Goal: Register for event/course

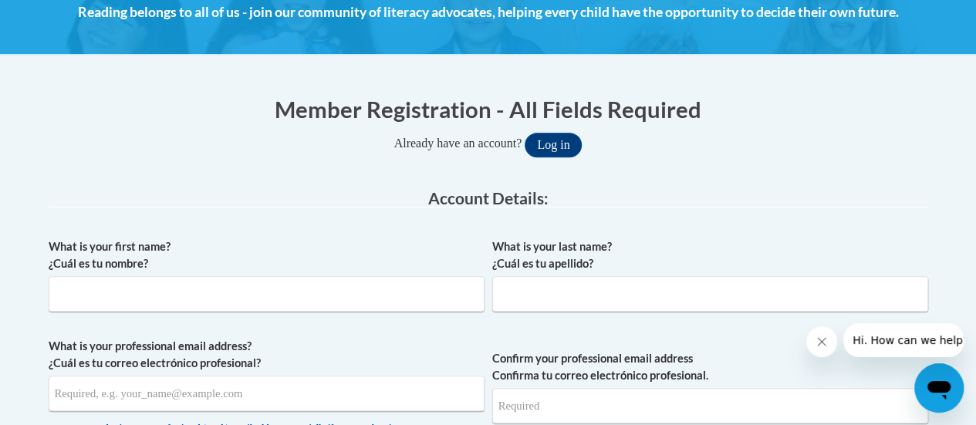
scroll to position [236, 0]
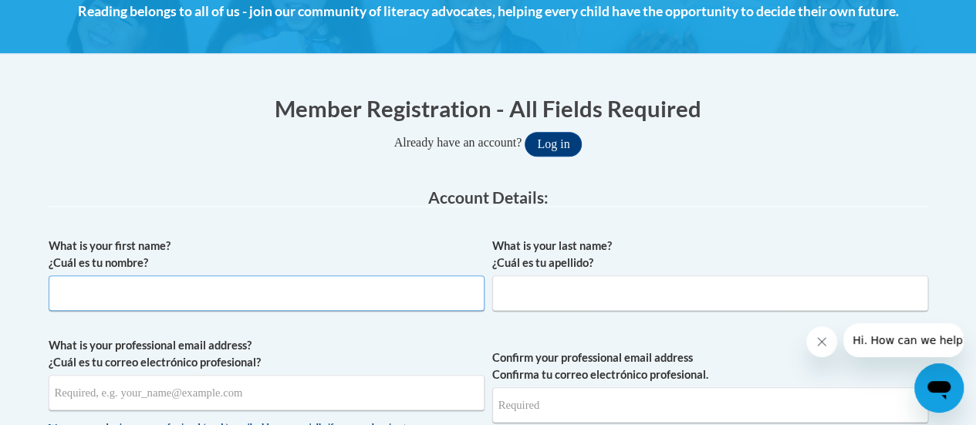
click at [247, 295] on input "What is your first name? ¿Cuál es tu nombre?" at bounding box center [267, 292] width 436 height 35
type input "Kara"
type input "Avery"
type input "kara.avery@rusd.org"
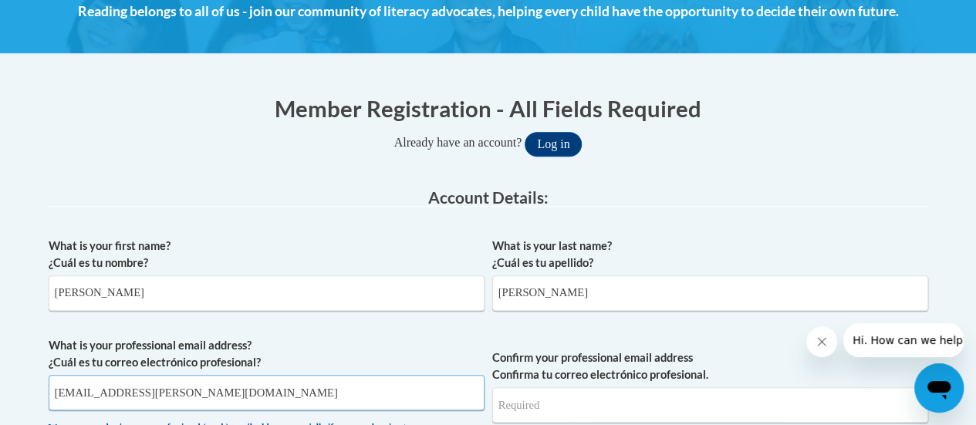
type input "kara.avery@rusd.org"
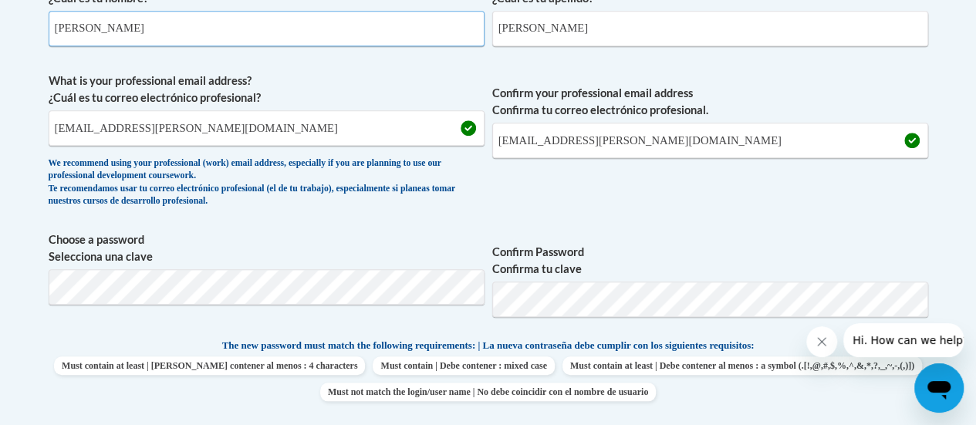
scroll to position [510, 0]
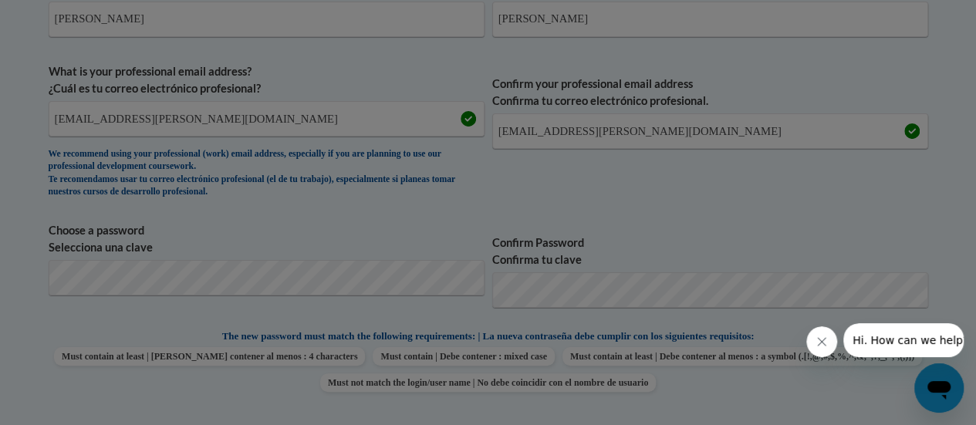
scroll to position [589, 0]
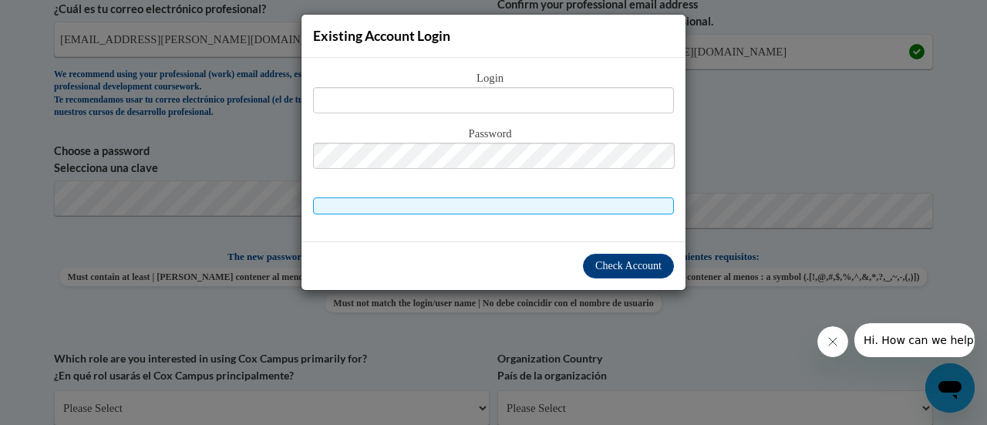
click at [753, 110] on div "Existing Account Login Login Password" at bounding box center [493, 212] width 987 height 425
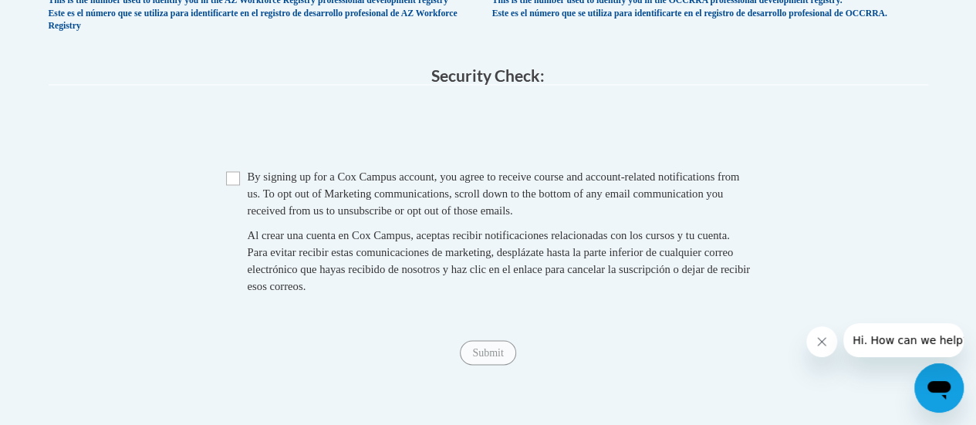
scroll to position [1135, 0]
click at [228, 184] on input "Checkbox" at bounding box center [233, 177] width 14 height 14
checkbox input "true"
click at [490, 361] on input "Submit" at bounding box center [488, 351] width 56 height 25
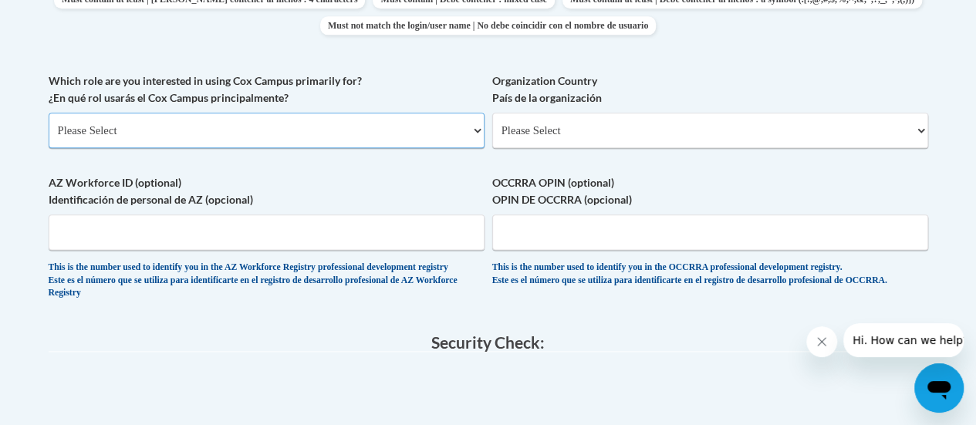
scroll to position [866, 0]
click at [471, 127] on select "Please Select College/University | Colegio/Universidad Community/Nonprofit Part…" at bounding box center [267, 130] width 436 height 35
select select "fbf2d438-af2f-41f8-98f1-81c410e29de3"
click at [49, 113] on select "Please Select College/University | Colegio/Universidad Community/Nonprofit Part…" at bounding box center [267, 130] width 436 height 35
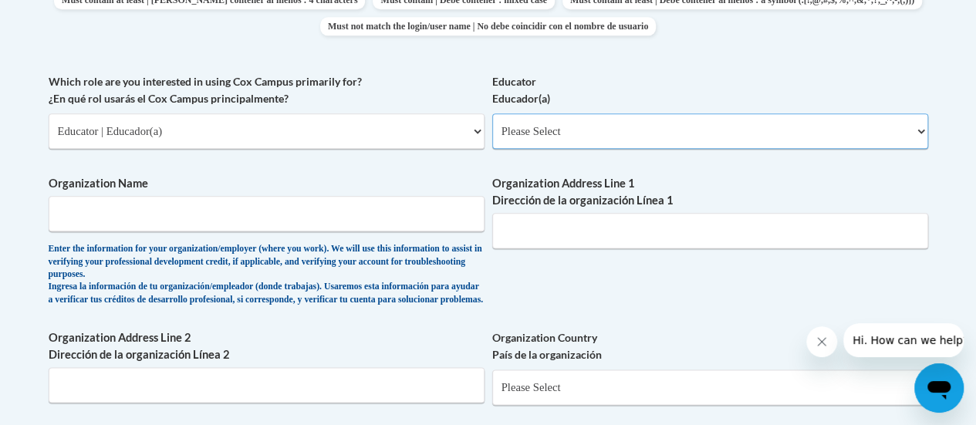
click at [537, 145] on select "Please Select Early Learning/Daycare Teacher/Family Home Care Provider | Maestr…" at bounding box center [710, 130] width 436 height 35
select select "8e40623d-54d0-45cd-9f92-5df65cd3f8cf"
click at [492, 113] on select "Please Select Early Learning/Daycare Teacher/Family Home Care Provider | Maestr…" at bounding box center [710, 130] width 436 height 35
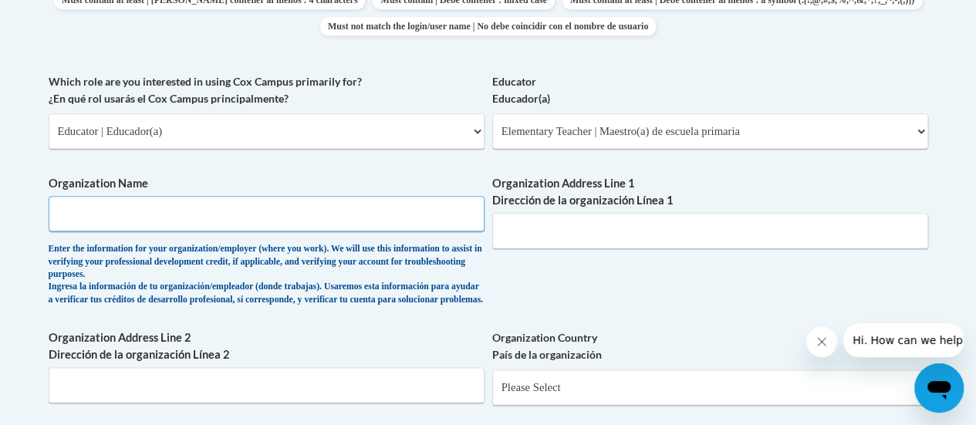
click at [389, 211] on input "Organization Name" at bounding box center [267, 213] width 436 height 35
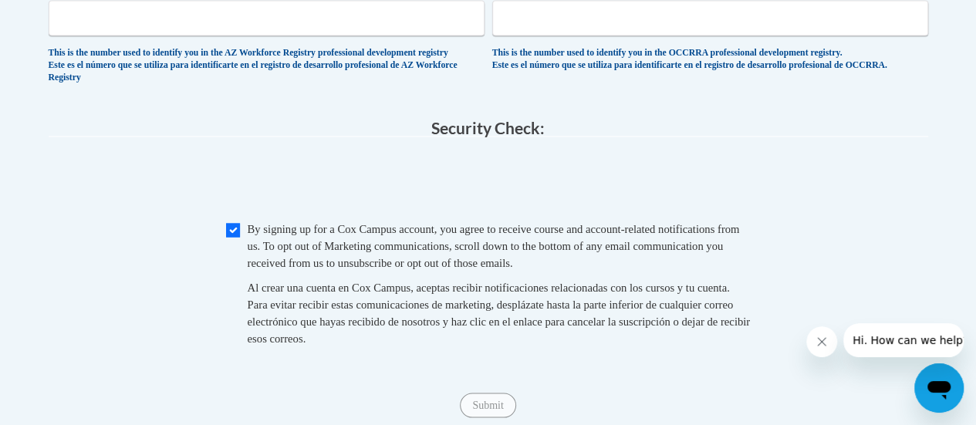
scroll to position [1497, 0]
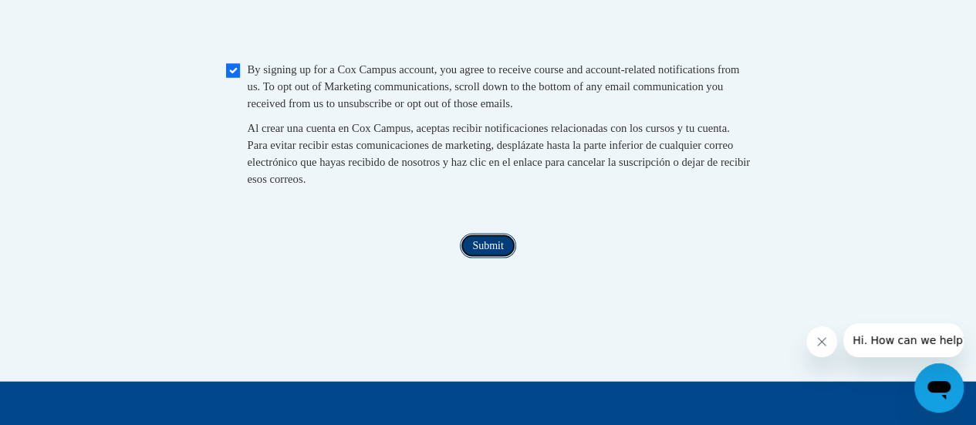
click at [501, 258] on input "Submit" at bounding box center [488, 246] width 56 height 25
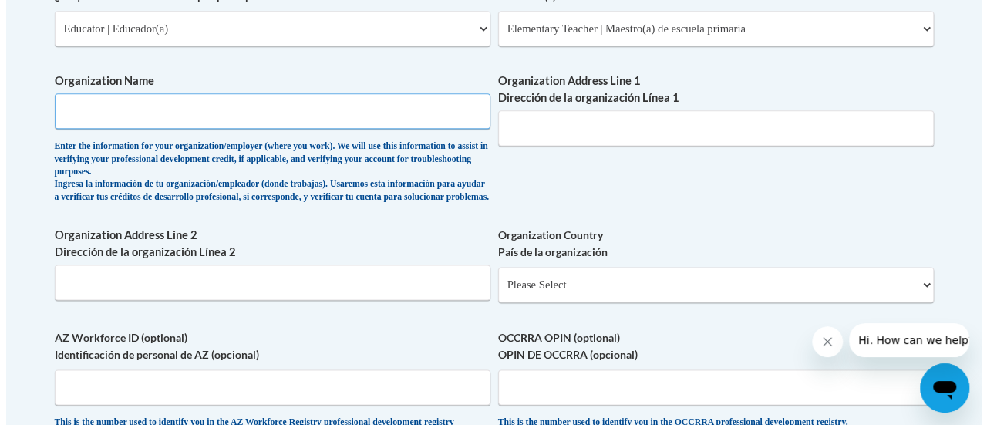
scroll to position [952, 0]
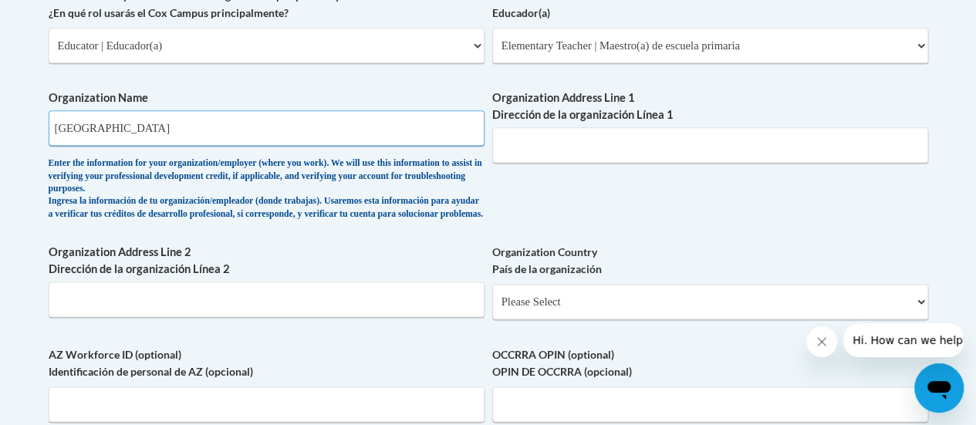
type input "Racine Unified School District"
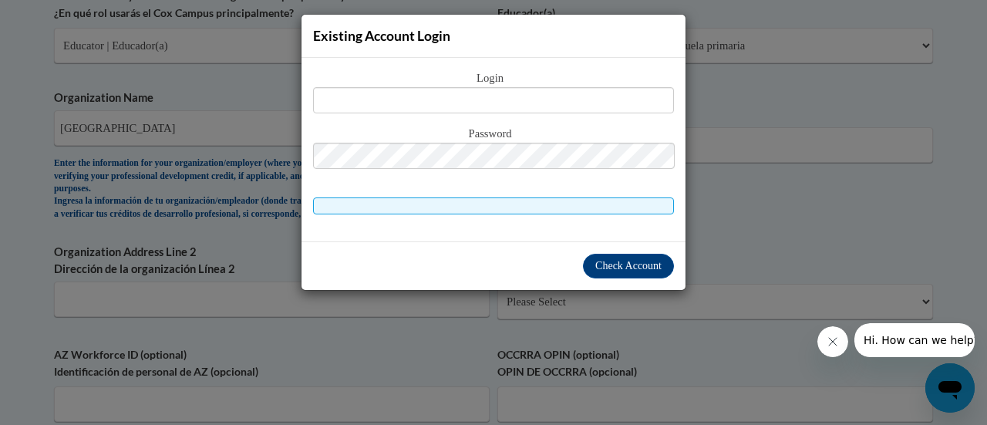
click at [682, 207] on div "Login Password" at bounding box center [494, 150] width 384 height 184
click at [740, 224] on div "Existing Account Login Login Password" at bounding box center [493, 212] width 987 height 425
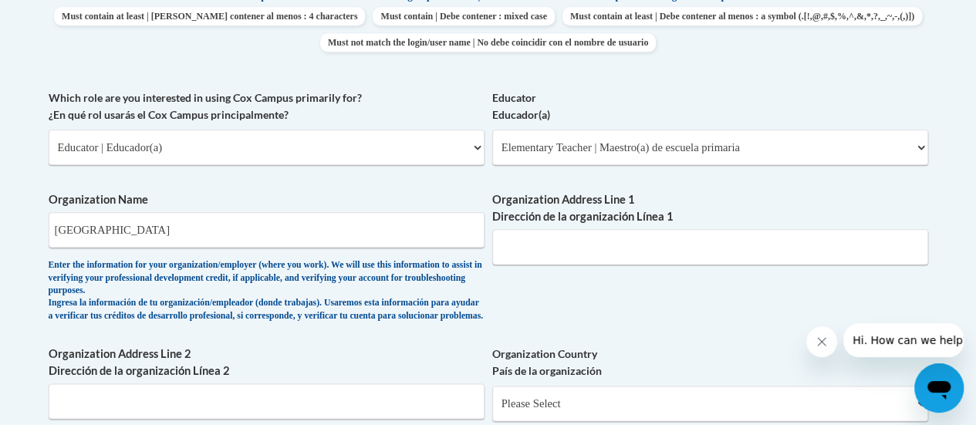
scroll to position [868, 0]
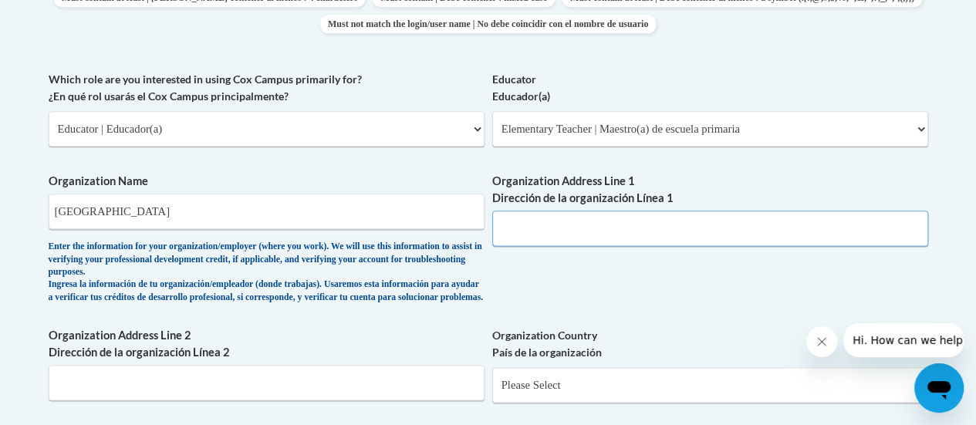
click at [578, 240] on input "Organization Address Line 1 Dirección de la organización Línea 1" at bounding box center [710, 228] width 436 height 35
click at [390, 326] on div "What is your first name? ¿Cuál es tu nombre? Kara What is your last name? ¿Cuál…" at bounding box center [488, 83] width 879 height 972
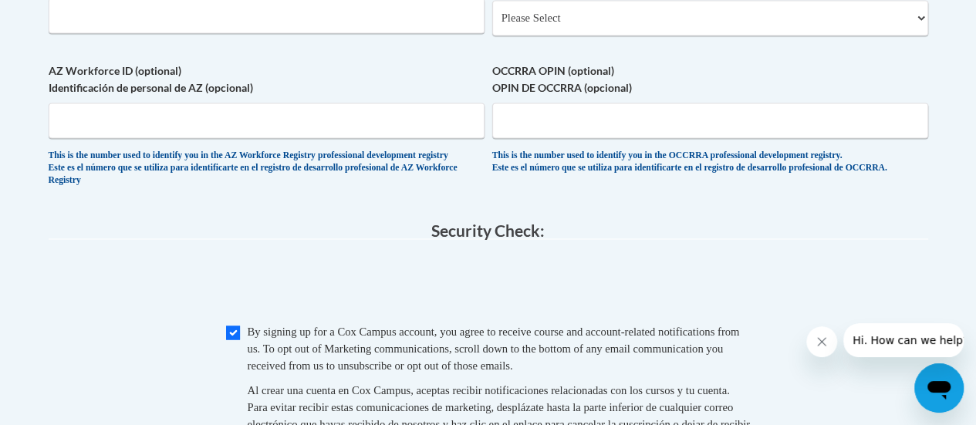
scroll to position [1242, 0]
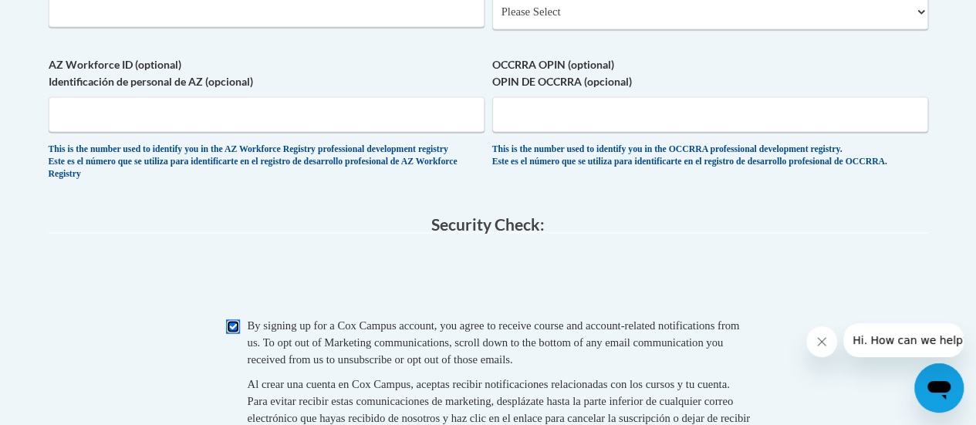
click at [234, 333] on input "Checkbox" at bounding box center [233, 326] width 14 height 14
checkbox input "true"
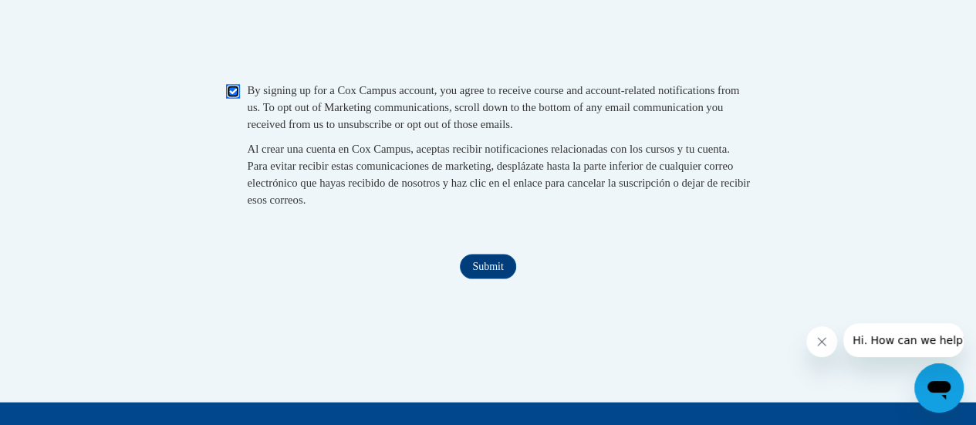
scroll to position [1493, 0]
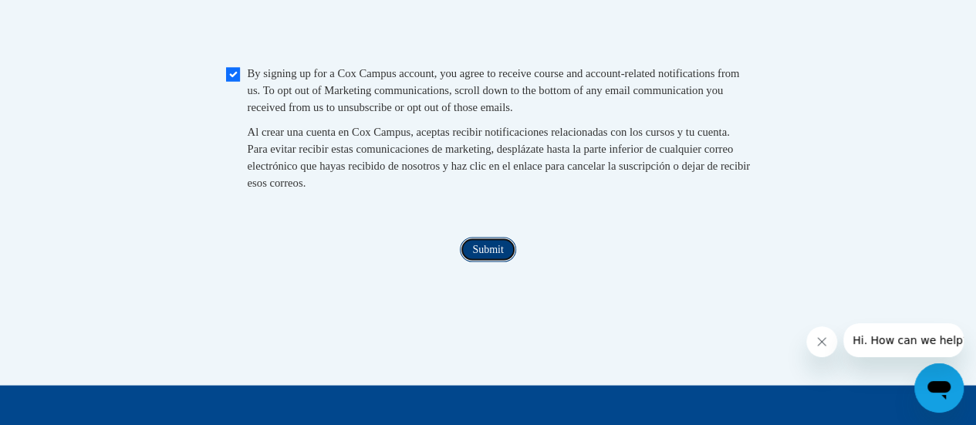
click at [483, 262] on input "Submit" at bounding box center [488, 250] width 56 height 25
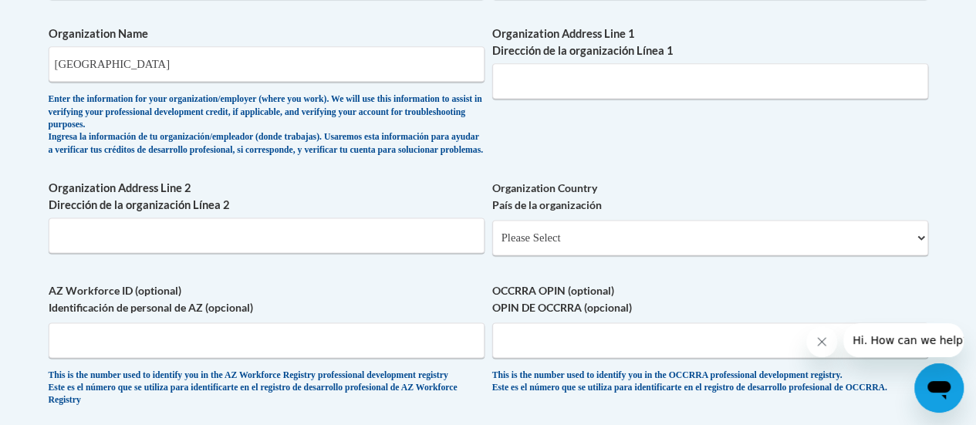
scroll to position [996, 0]
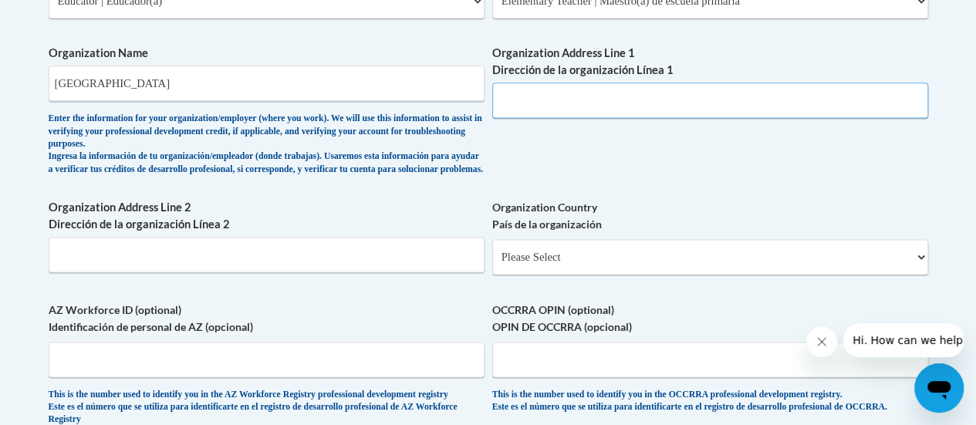
click at [560, 95] on input "Organization Address Line 1 Dirección de la organización Línea 1" at bounding box center [710, 100] width 436 height 35
type input "3109 Mt. Pleasant St"
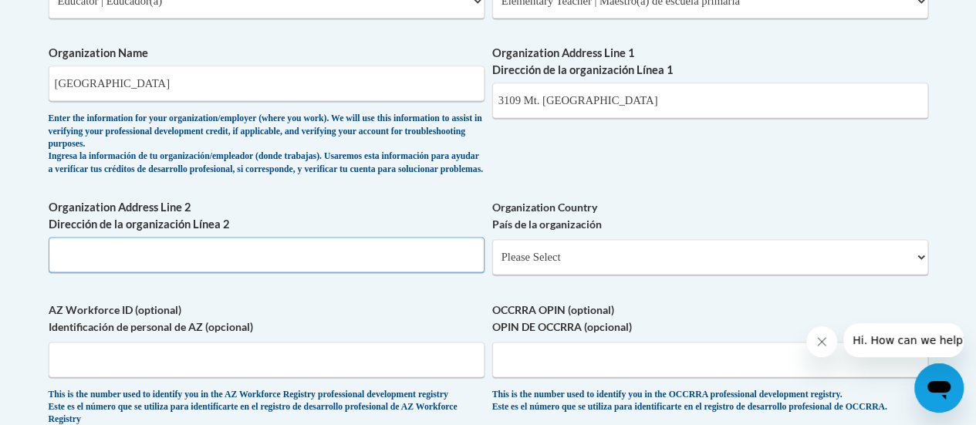
click at [376, 263] on input "Organization Address Line 2 Dirección de la organización Línea 2" at bounding box center [267, 254] width 436 height 35
type input "Racine, WI 53404"
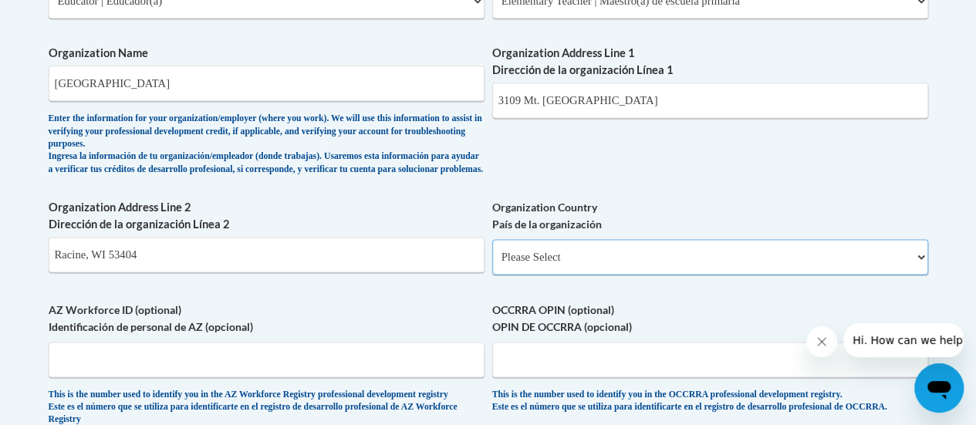
click at [552, 275] on select "Please Select United States | Estados Unidos Outside of the United States | Fue…" at bounding box center [710, 256] width 436 height 35
select select "ad49bcad-a171-4b2e-b99c-48b446064914"
click at [492, 251] on select "Please Select United States | Estados Unidos Outside of the United States | Fue…" at bounding box center [710, 256] width 436 height 35
select select
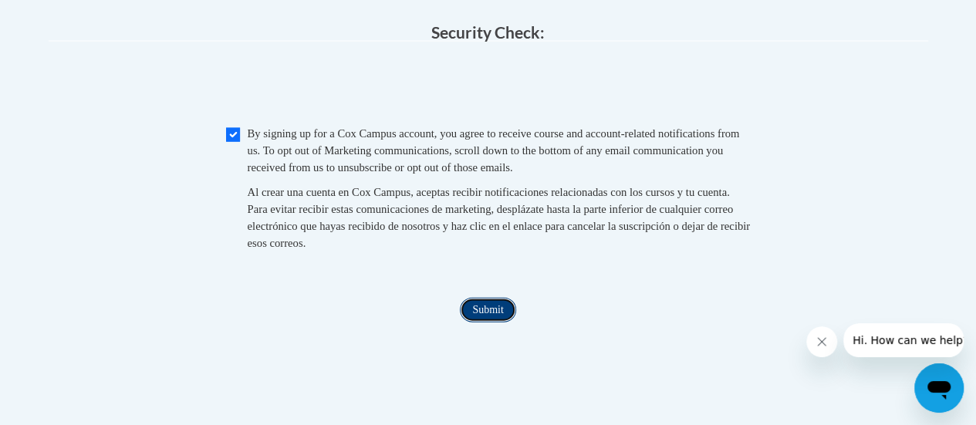
click at [481, 322] on input "Submit" at bounding box center [488, 310] width 56 height 25
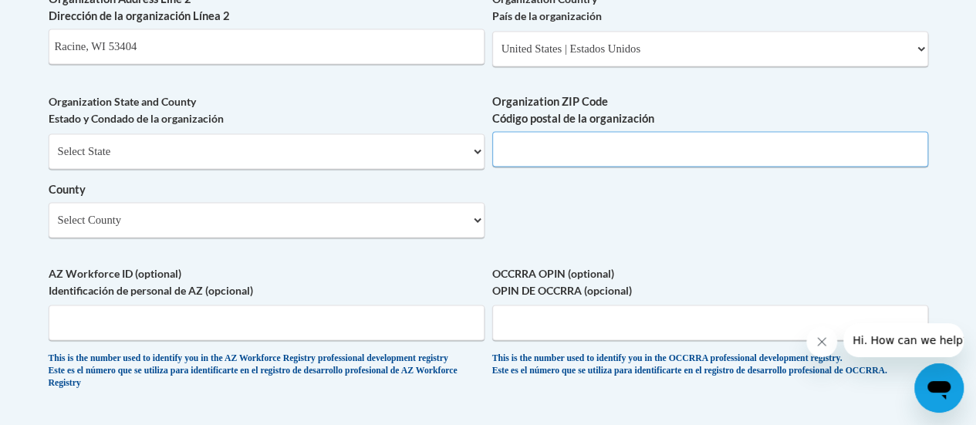
scroll to position [1200, 0]
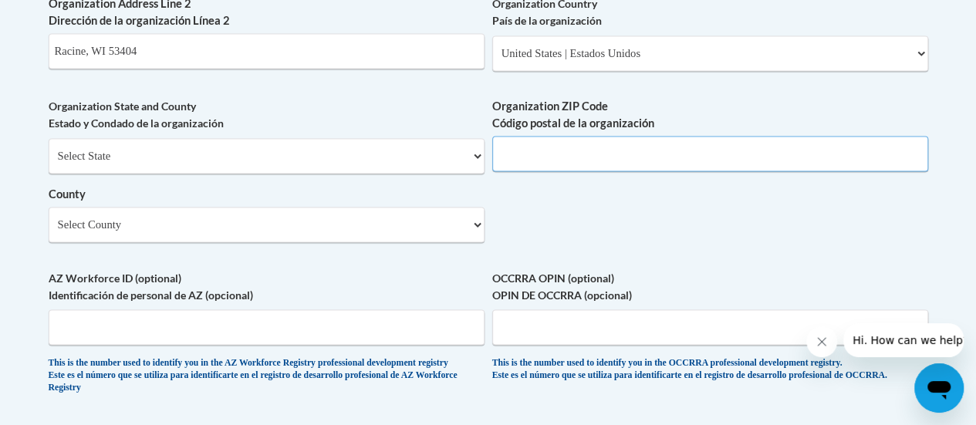
click at [566, 167] on input "Organization ZIP Code Código postal de la organización" at bounding box center [710, 153] width 436 height 35
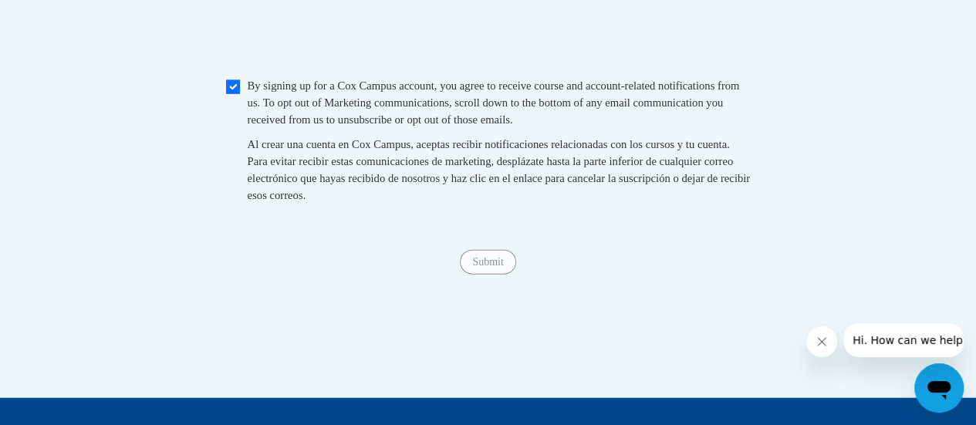
scroll to position [1653, 0]
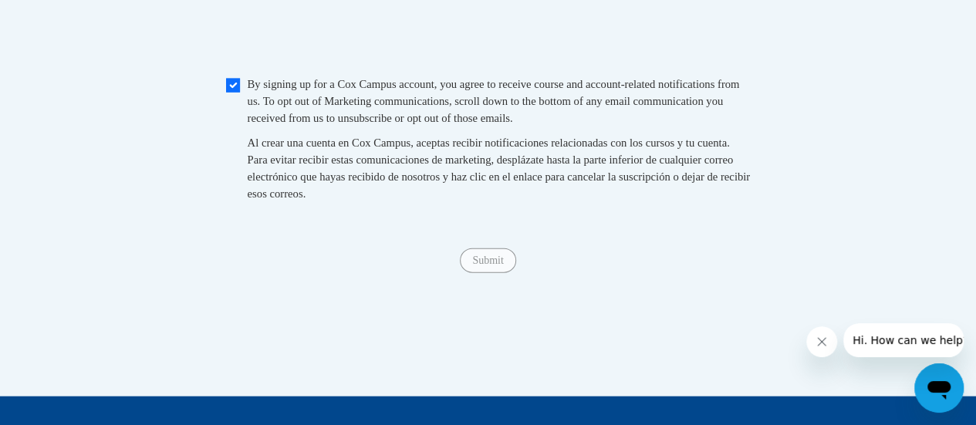
type input "53404"
click at [231, 93] on input "Checkbox" at bounding box center [233, 86] width 14 height 14
click at [227, 93] on input "Checkbox" at bounding box center [233, 86] width 14 height 14
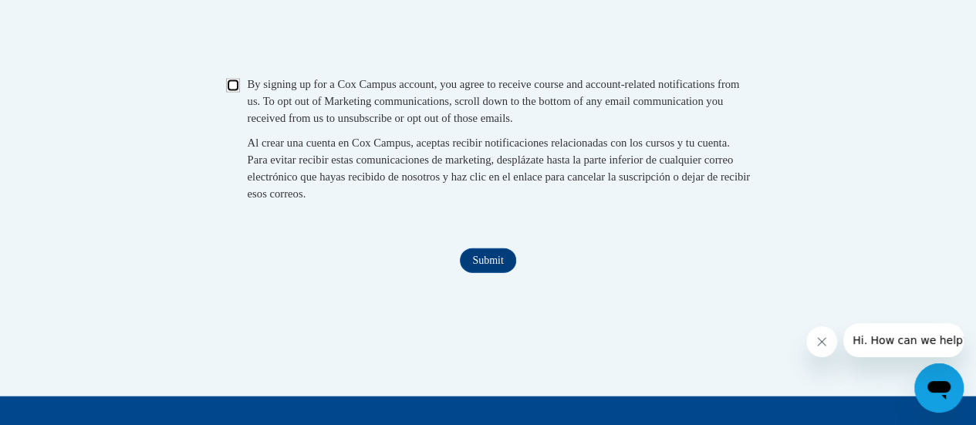
checkbox input "true"
click at [477, 273] on input "Submit" at bounding box center [488, 260] width 56 height 25
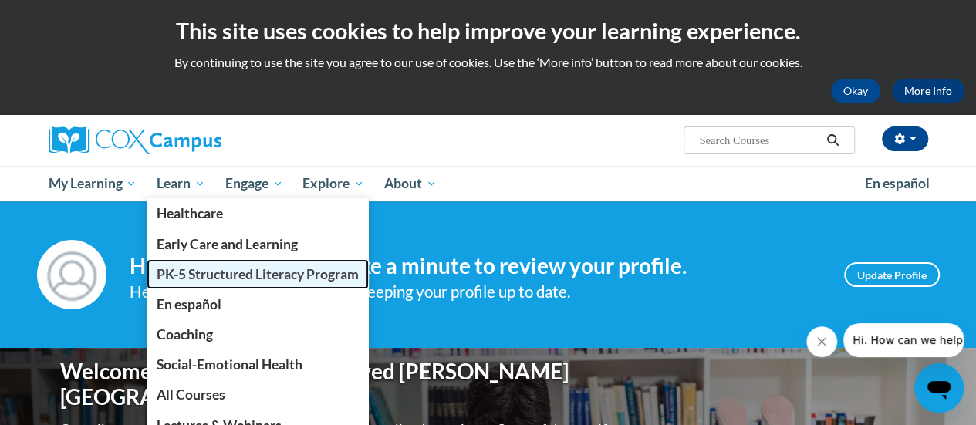
click at [193, 266] on span "PK-5 Structured Literacy Program" at bounding box center [258, 274] width 202 height 16
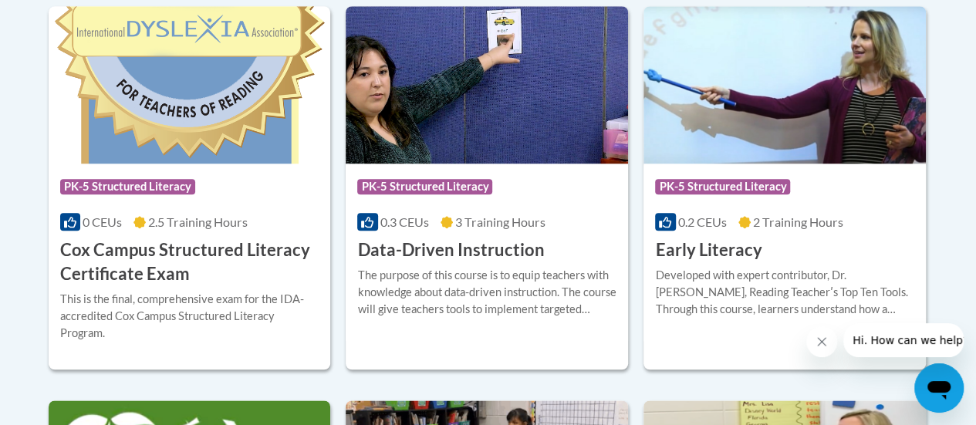
scroll to position [695, 0]
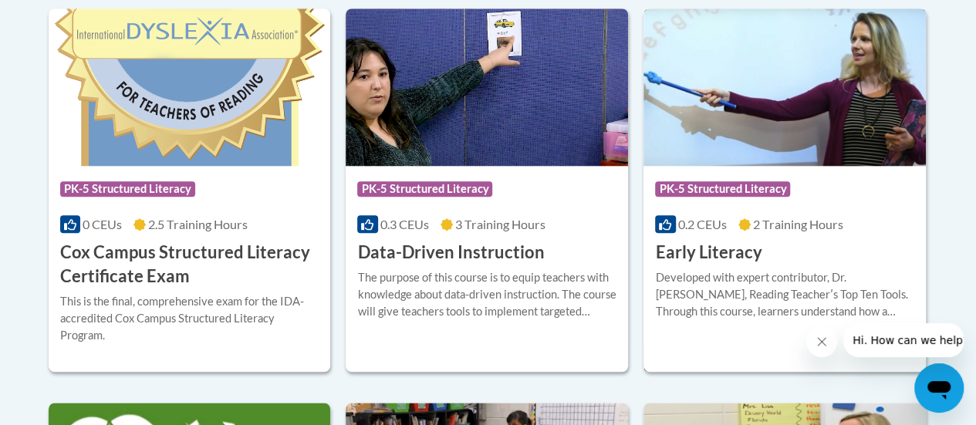
click at [782, 289] on div "Developed with expert contributor, Dr. Deborah Glaser, Reading Teacherʹs Top Te…" at bounding box center [784, 294] width 259 height 51
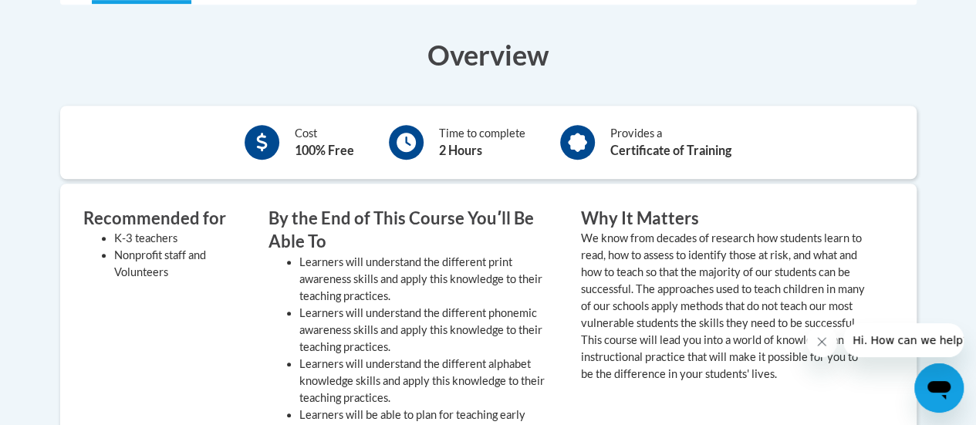
scroll to position [509, 0]
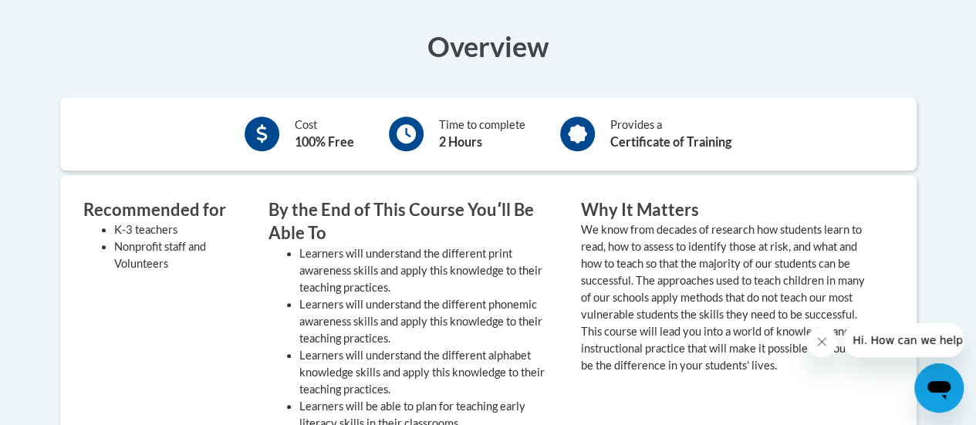
click at [560, 271] on div "By the End of This Course Youʹll Be Able To Learners will understand the differ…" at bounding box center [413, 319] width 312 height 242
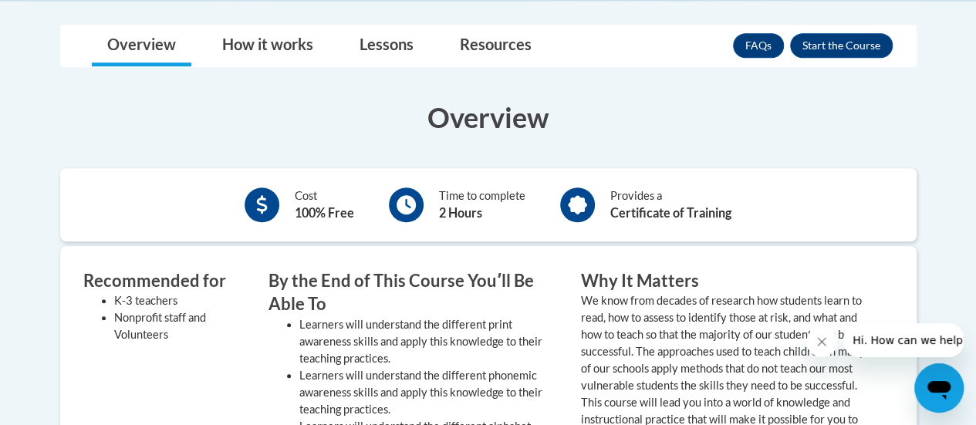
scroll to position [440, 0]
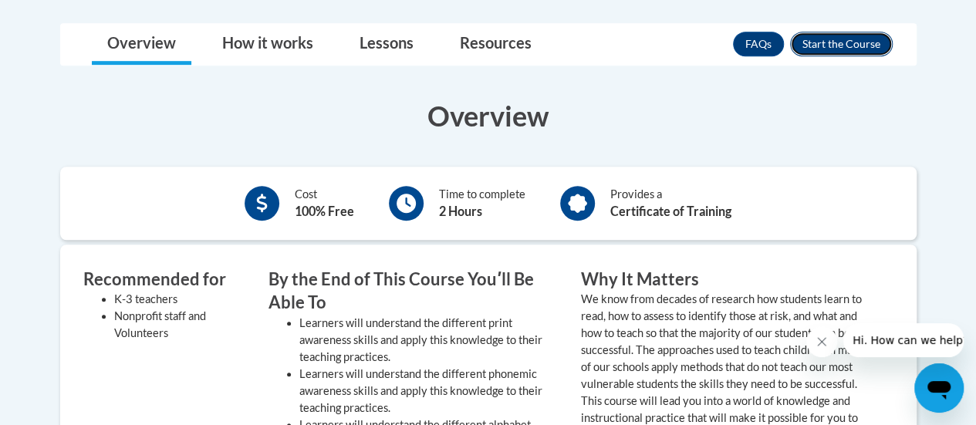
click at [833, 38] on button "Enroll" at bounding box center [841, 44] width 103 height 25
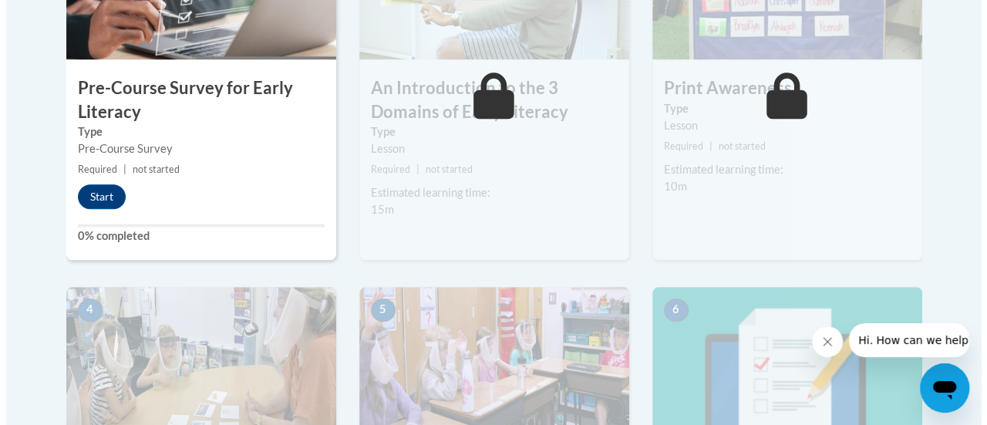
scroll to position [614, 0]
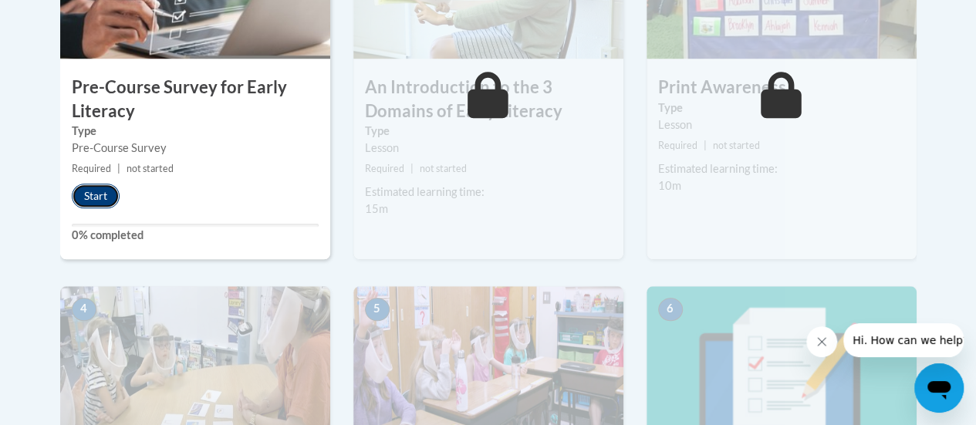
click at [100, 192] on button "Start" at bounding box center [96, 196] width 48 height 25
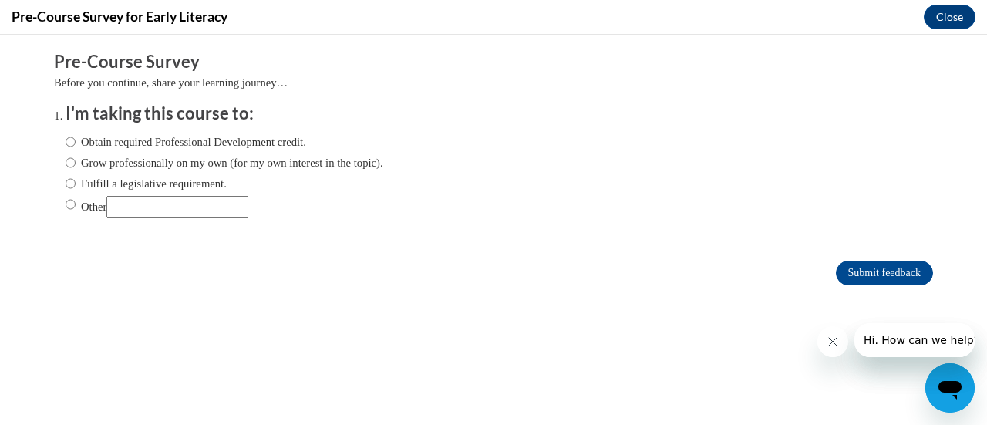
scroll to position [0, 0]
click at [66, 144] on input "Obtain required Professional Development credit." at bounding box center [71, 141] width 10 height 17
radio input "true"
click at [827, 342] on icon "Close message from company" at bounding box center [832, 341] width 12 height 12
click at [832, 349] on button "Close message from company" at bounding box center [832, 341] width 31 height 31
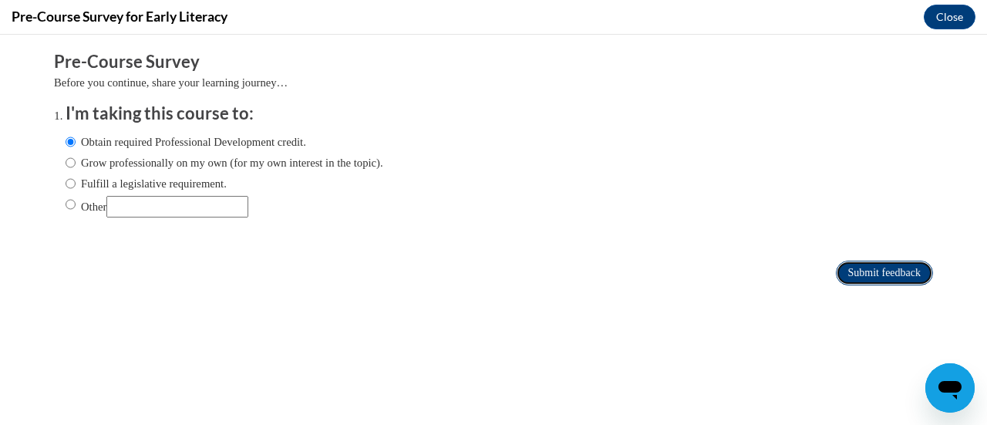
click at [867, 279] on input "Submit feedback" at bounding box center [884, 273] width 97 height 25
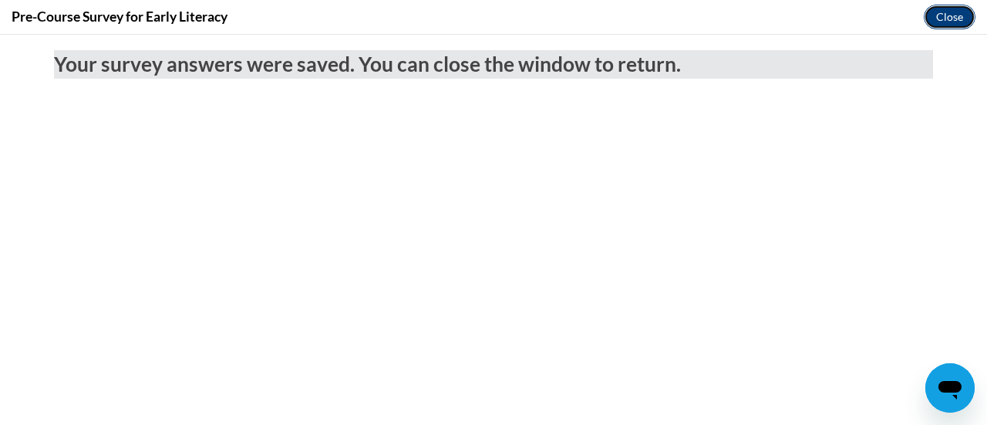
click at [950, 13] on button "Close" at bounding box center [950, 17] width 52 height 25
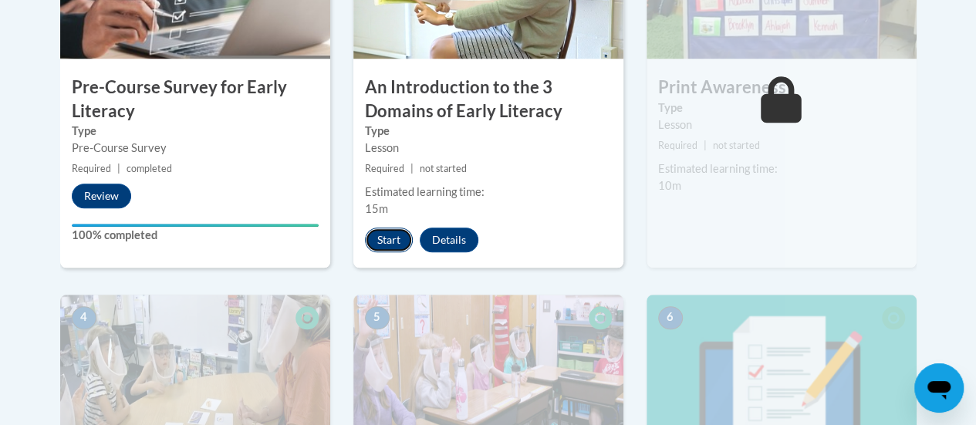
click at [389, 235] on button "Start" at bounding box center [389, 239] width 48 height 25
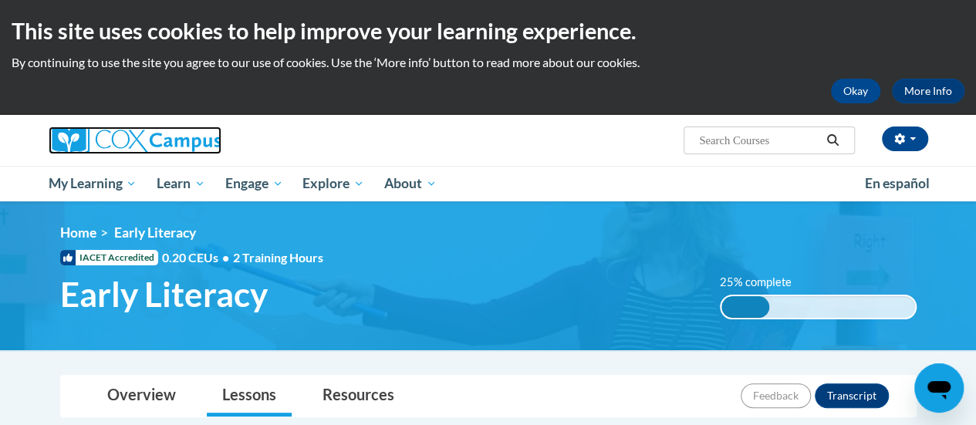
click at [251, 139] on link at bounding box center [188, 140] width 278 height 28
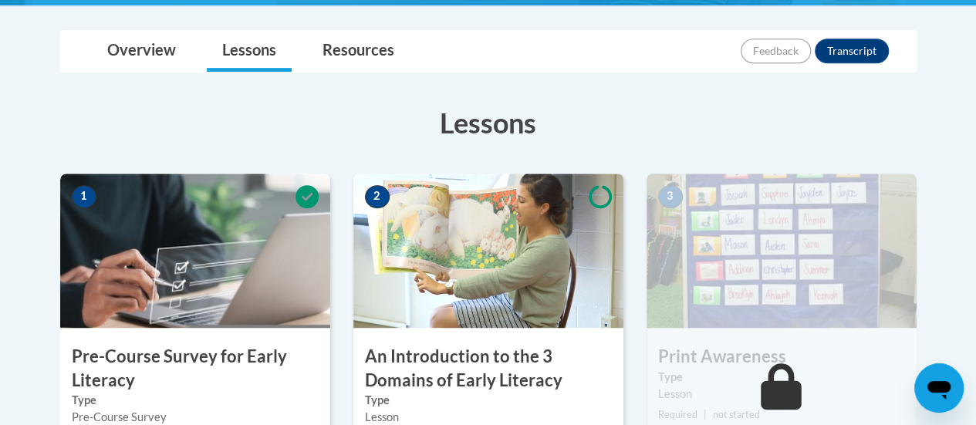
scroll to position [345, 0]
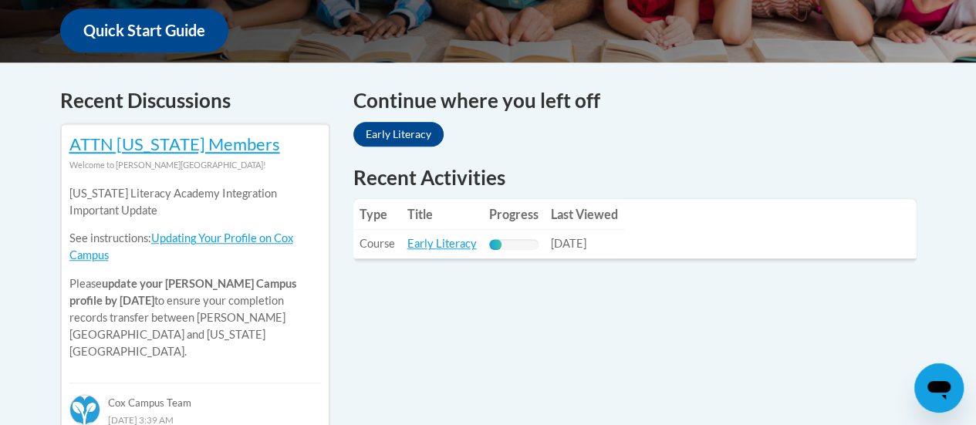
scroll to position [591, 0]
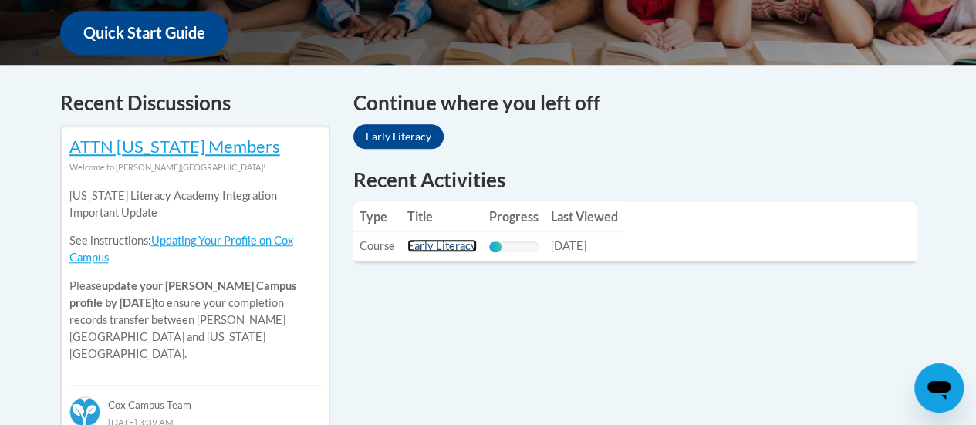
click at [418, 241] on link "Early Literacy" at bounding box center [441, 245] width 69 height 13
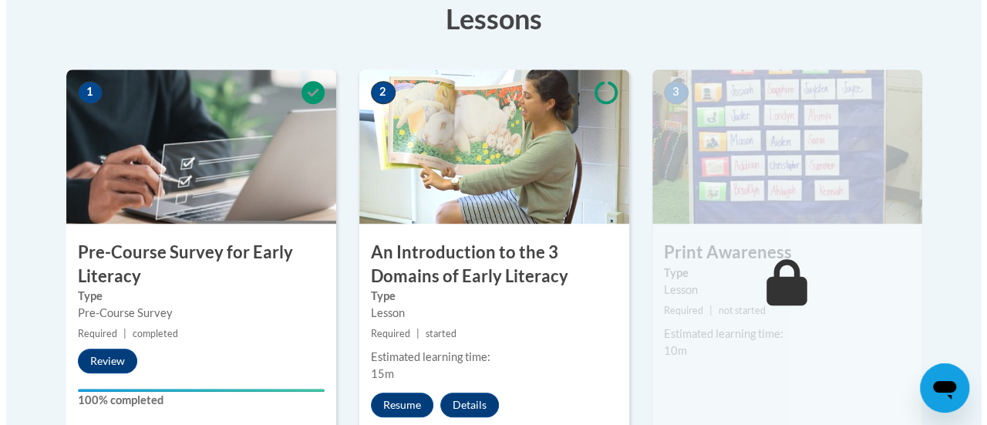
scroll to position [450, 0]
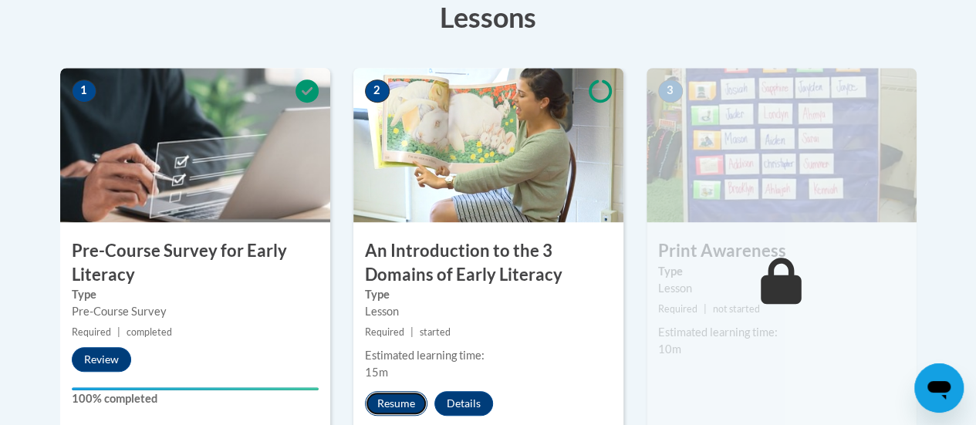
click at [414, 406] on button "Resume" at bounding box center [396, 403] width 62 height 25
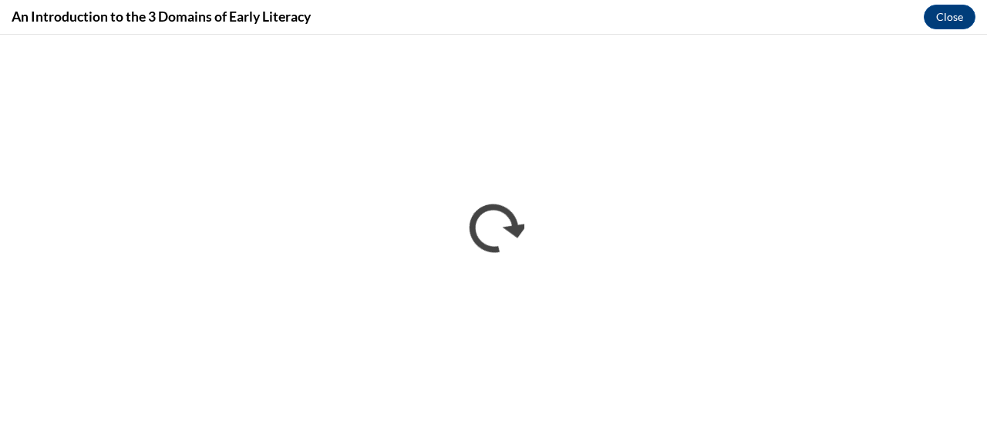
scroll to position [0, 0]
